Goal: Navigation & Orientation: Find specific page/section

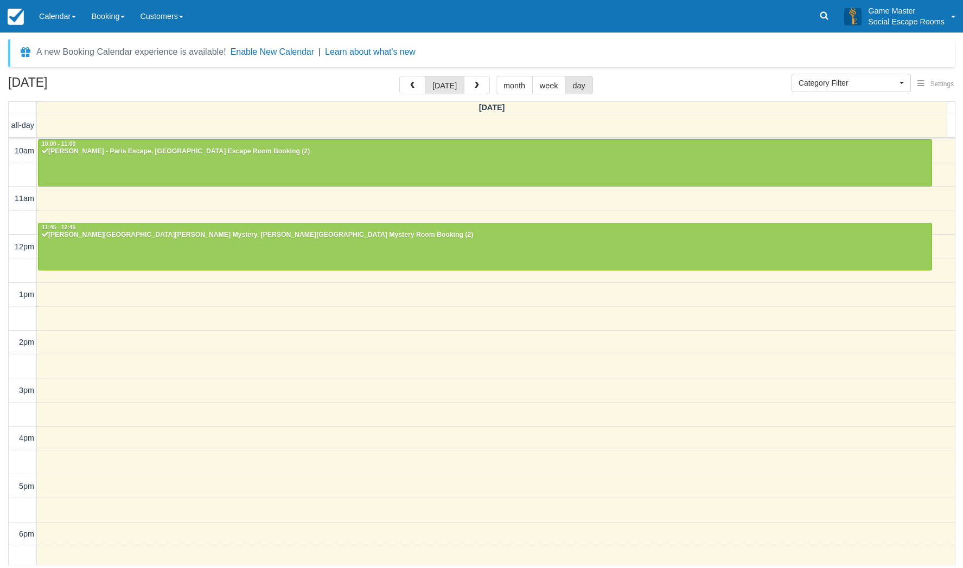
select select
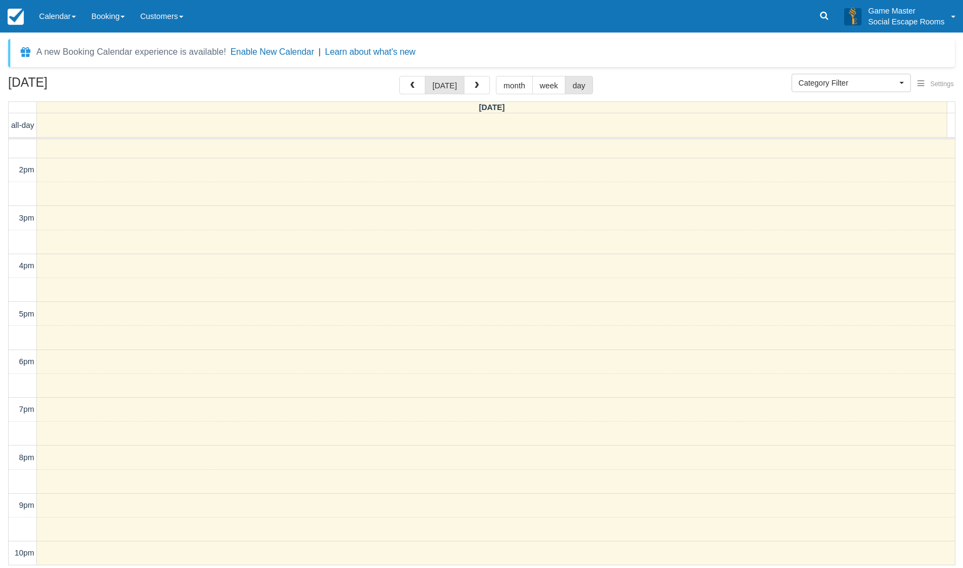
drag, startPoint x: 57, startPoint y: 24, endPoint x: 49, endPoint y: 83, distance: 59.7
click at [57, 24] on link "Calendar" at bounding box center [57, 16] width 52 height 33
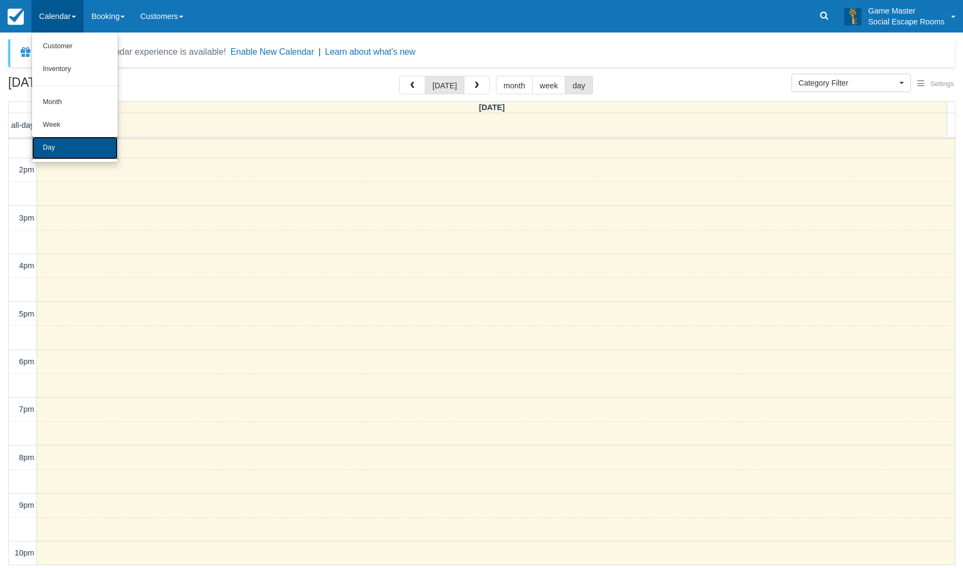
click at [53, 146] on link "Day" at bounding box center [75, 148] width 86 height 23
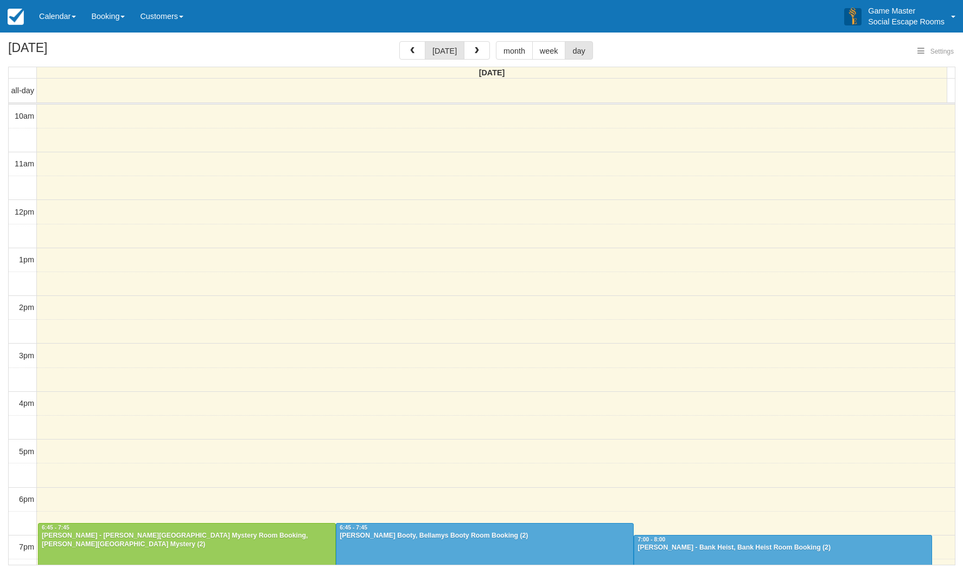
select select
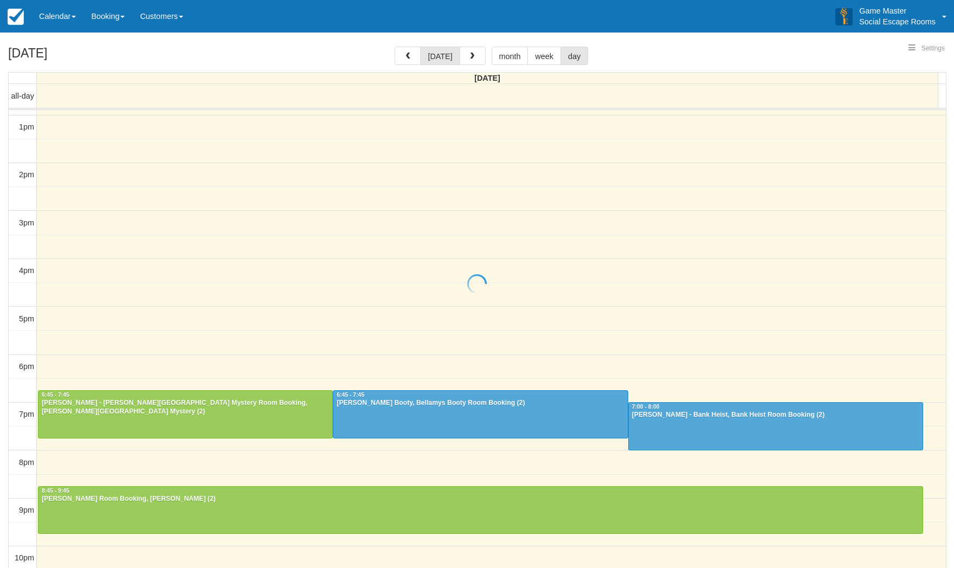
select select
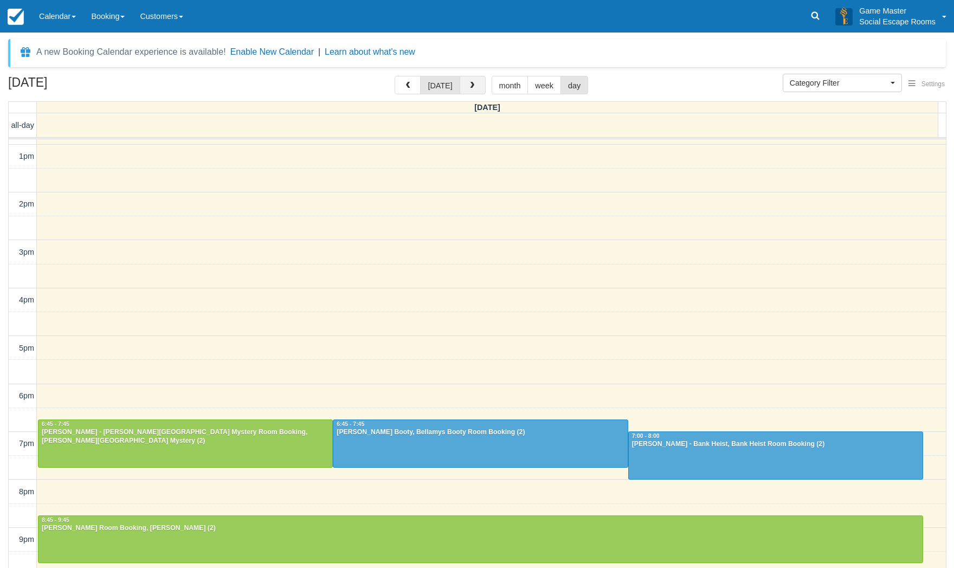
drag, startPoint x: 465, startPoint y: 90, endPoint x: 411, endPoint y: 93, distance: 54.3
click at [465, 89] on button "button" at bounding box center [473, 85] width 26 height 18
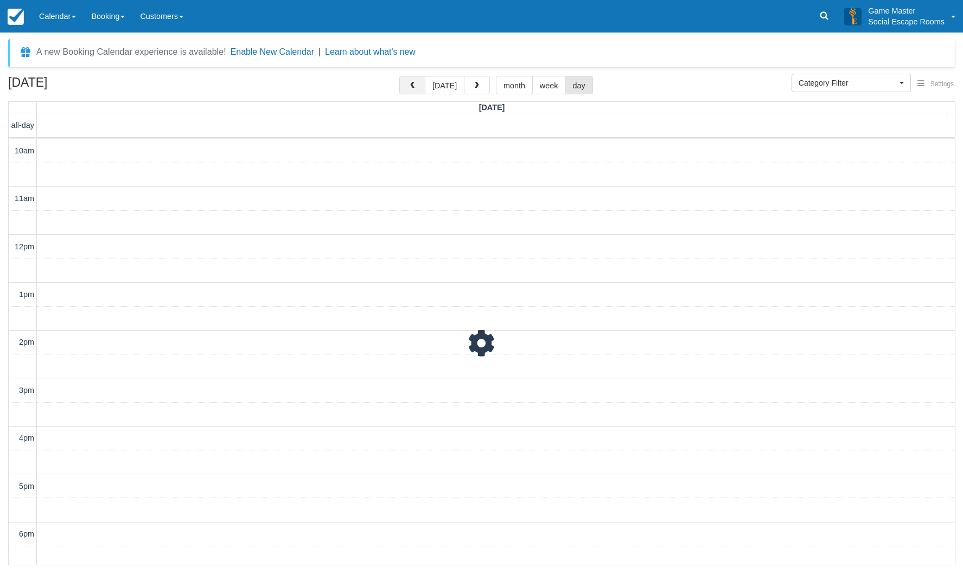
scroll to position [144, 0]
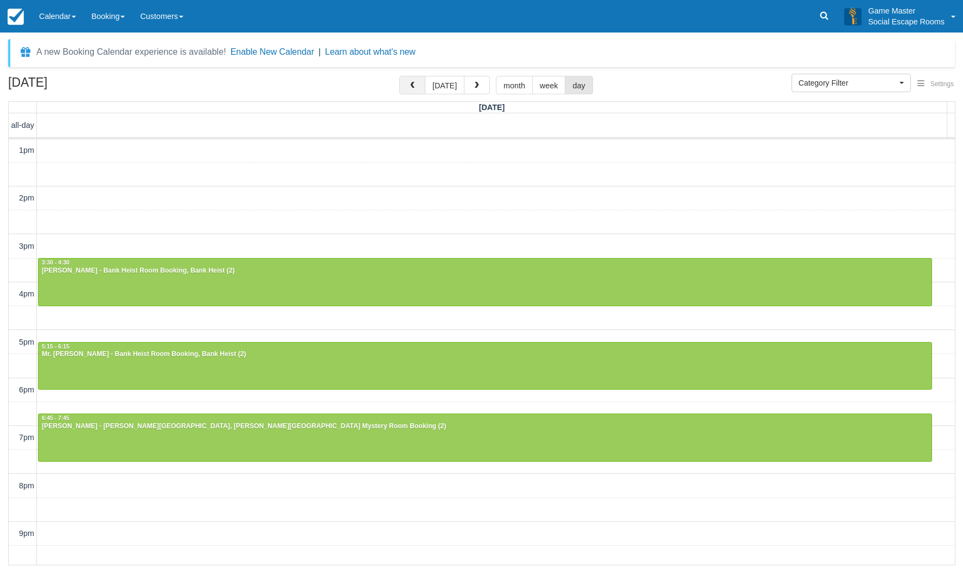
click at [411, 89] on span "button" at bounding box center [412, 86] width 8 height 8
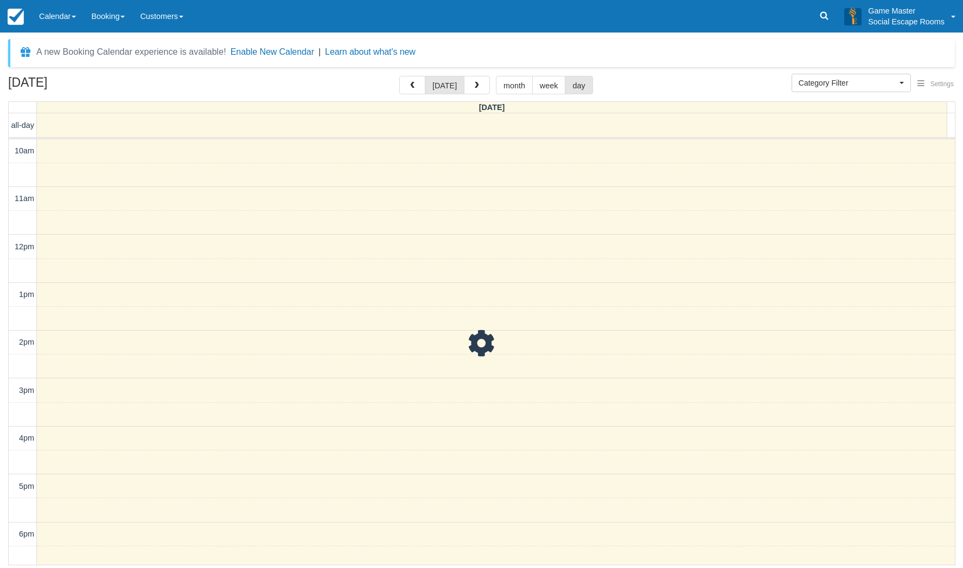
scroll to position [144, 0]
